Goal: Task Accomplishment & Management: Manage account settings

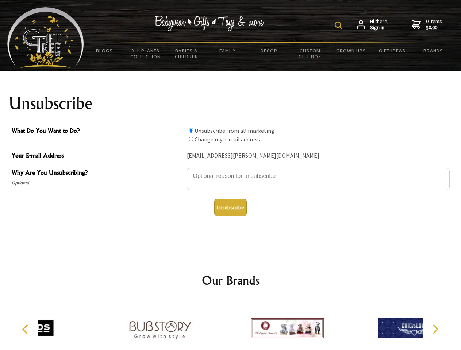
click at [339, 25] on img at bounding box center [338, 25] width 7 height 7
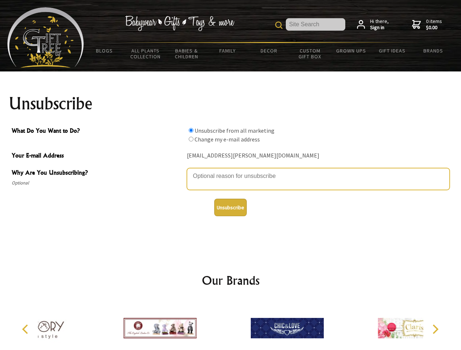
click at [231, 171] on textarea "Why Are You Unsubscribing?" at bounding box center [318, 179] width 263 height 22
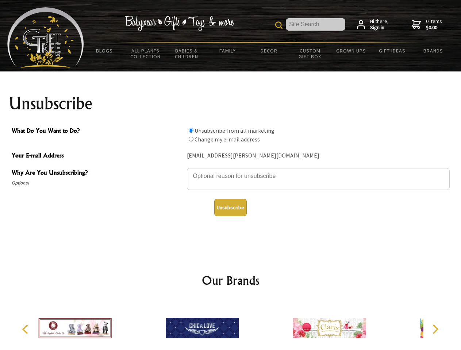
click at [191, 130] on input "What Do You Want to Do?" at bounding box center [191, 130] width 5 height 5
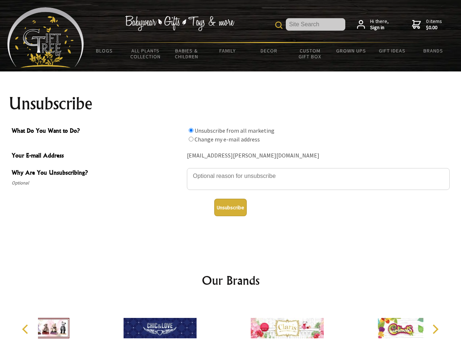
click at [191, 139] on input "What Do You Want to Do?" at bounding box center [191, 139] width 5 height 5
radio input "true"
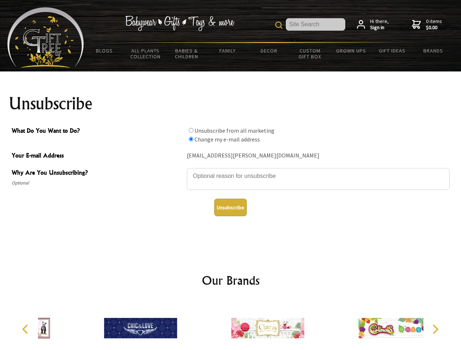
click at [230, 208] on button "Unsubscribe" at bounding box center [230, 208] width 32 height 18
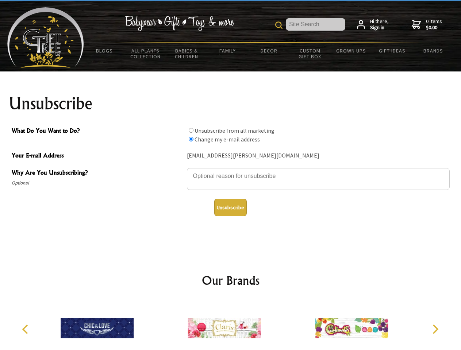
click at [231, 326] on img at bounding box center [224, 328] width 73 height 55
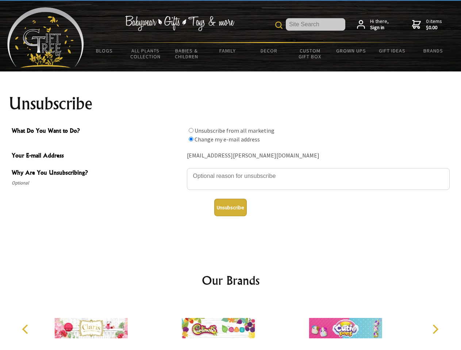
click at [26, 330] on icon "Previous" at bounding box center [25, 329] width 9 height 9
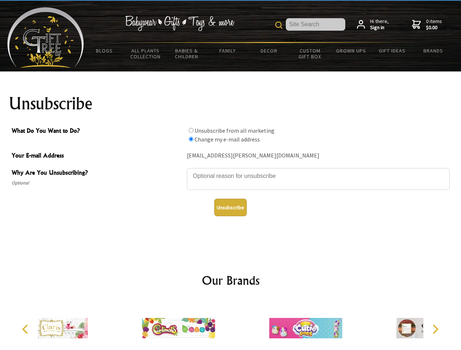
click at [435, 330] on icon "Next" at bounding box center [434, 329] width 9 height 9
